Goal: Task Accomplishment & Management: Manage account settings

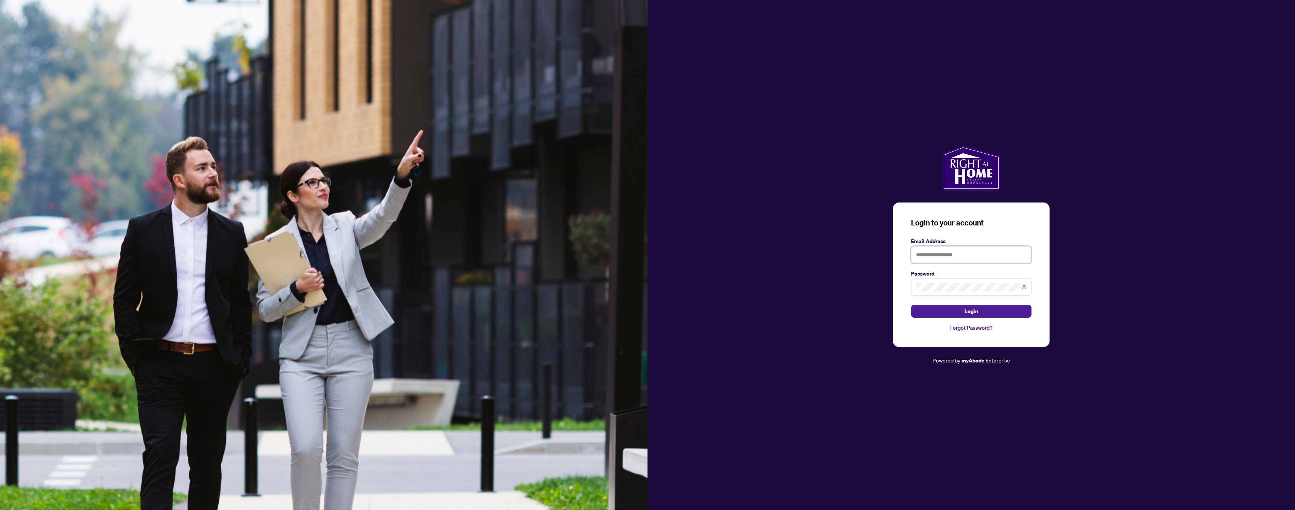
click at [960, 249] on input "text" at bounding box center [971, 254] width 120 height 17
type input "**********"
click at [964, 317] on button "Login" at bounding box center [971, 311] width 120 height 13
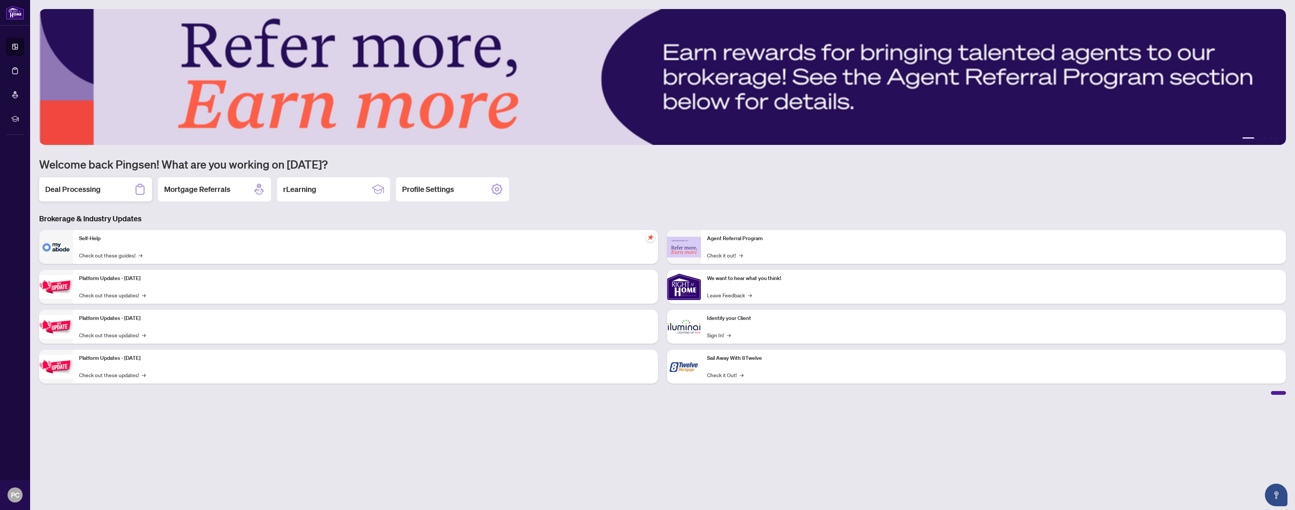
click at [96, 189] on h2 "Deal Processing" at bounding box center [72, 189] width 55 height 11
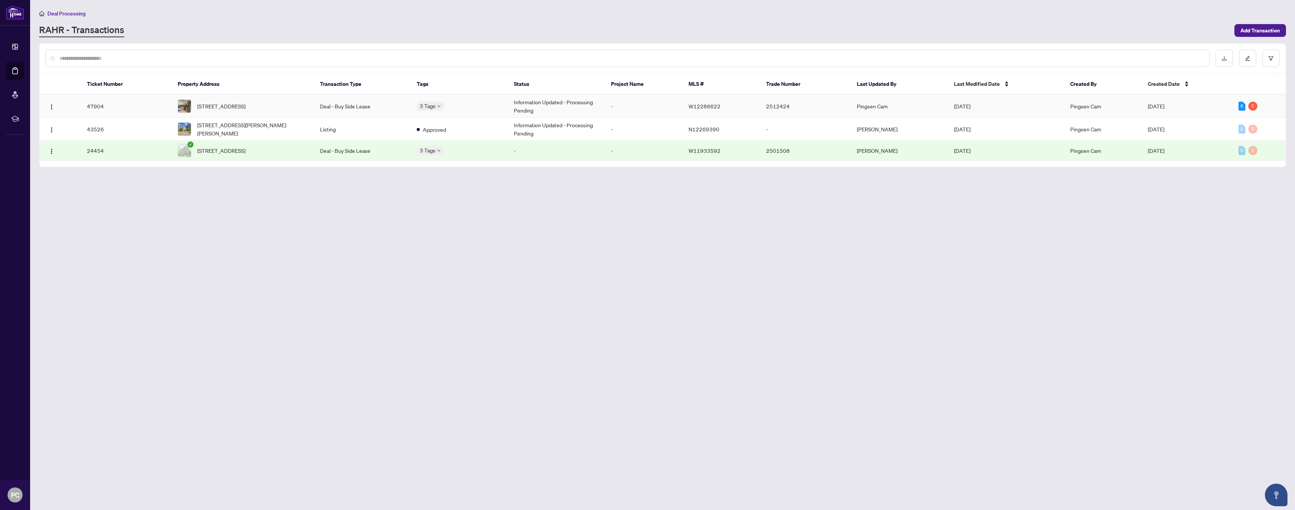
click at [499, 106] on div "3 Tags" at bounding box center [459, 106] width 85 height 9
click at [1243, 104] on div "6" at bounding box center [1241, 106] width 7 height 9
click at [1255, 108] on div "5" at bounding box center [1252, 106] width 9 height 9
click at [1231, 99] on td "[DATE]" at bounding box center [1187, 106] width 91 height 23
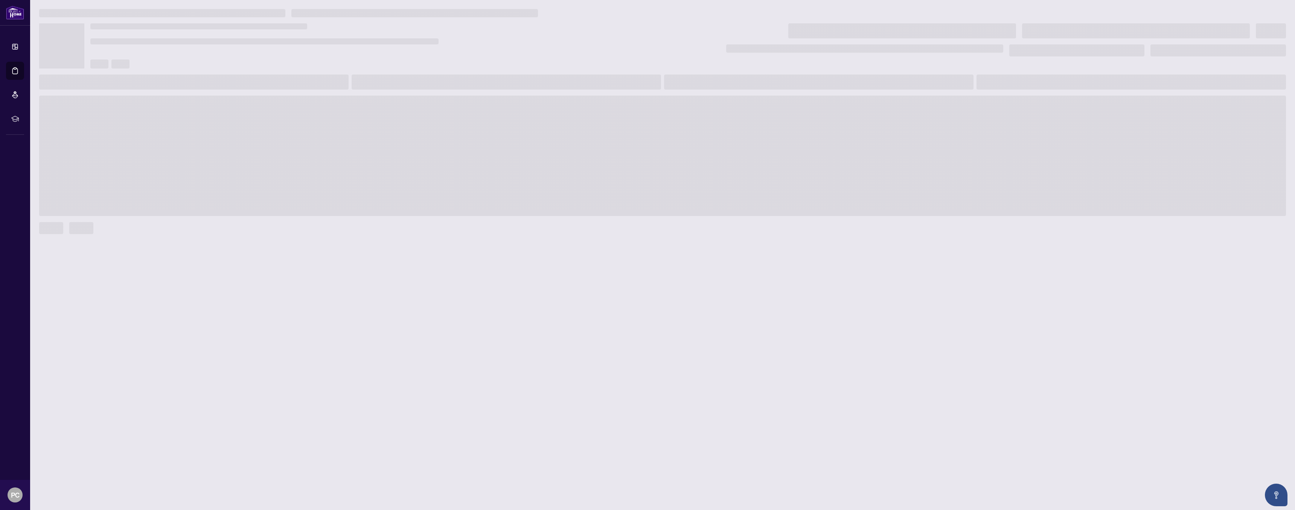
click at [1151, 109] on span at bounding box center [662, 156] width 1247 height 120
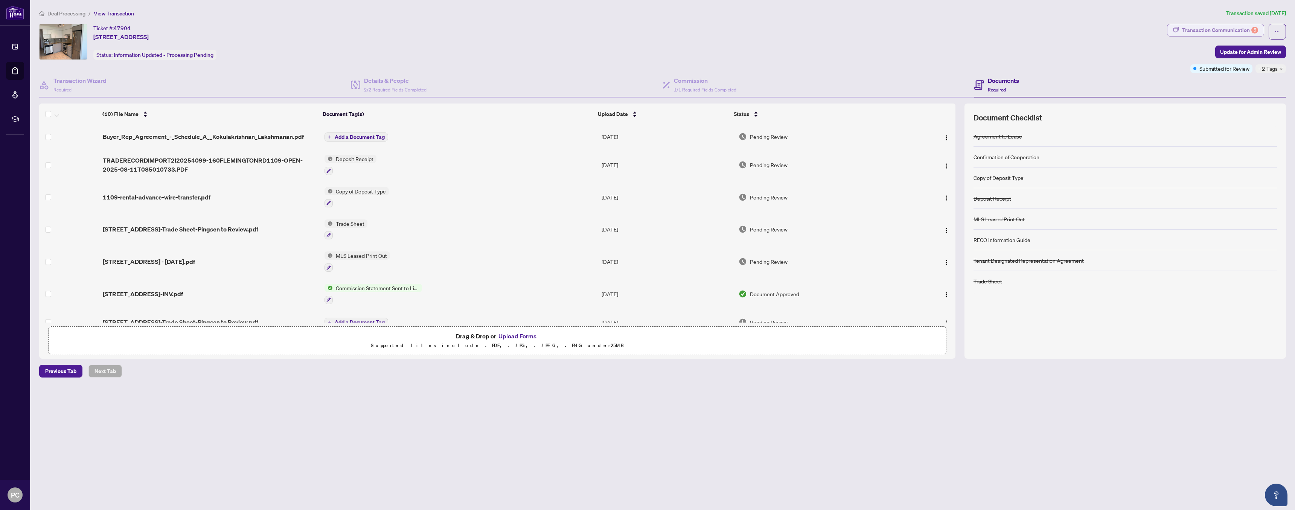
click at [1250, 29] on div "Transaction Communication 5" at bounding box center [1220, 30] width 76 height 12
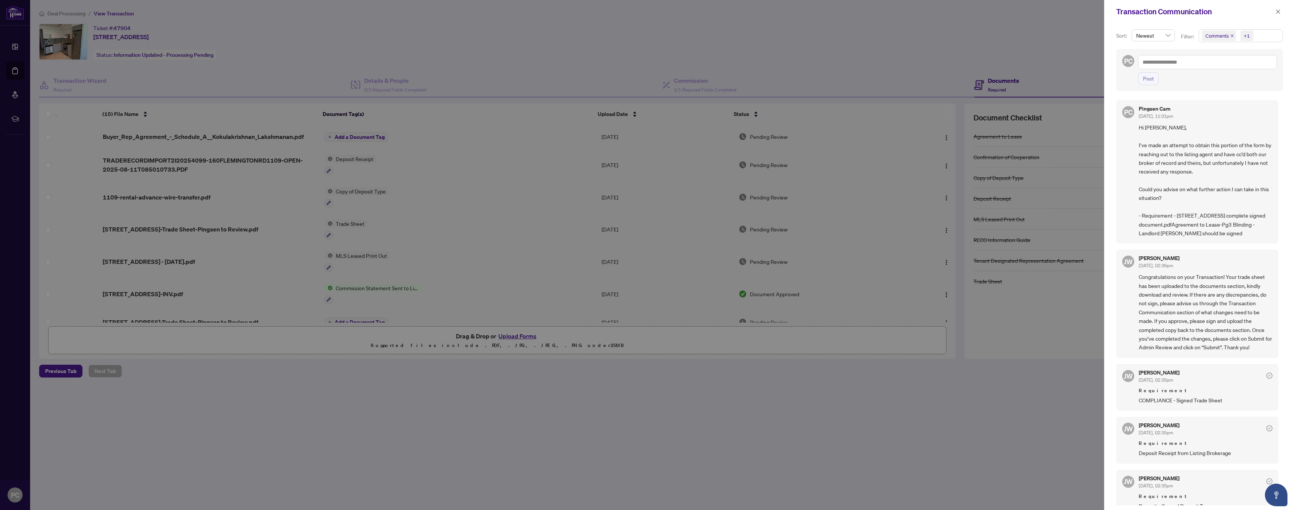
click at [903, 12] on div at bounding box center [647, 255] width 1295 height 510
click at [1281, 15] on button "button" at bounding box center [1278, 11] width 10 height 9
